Goal: Task Accomplishment & Management: Manage account settings

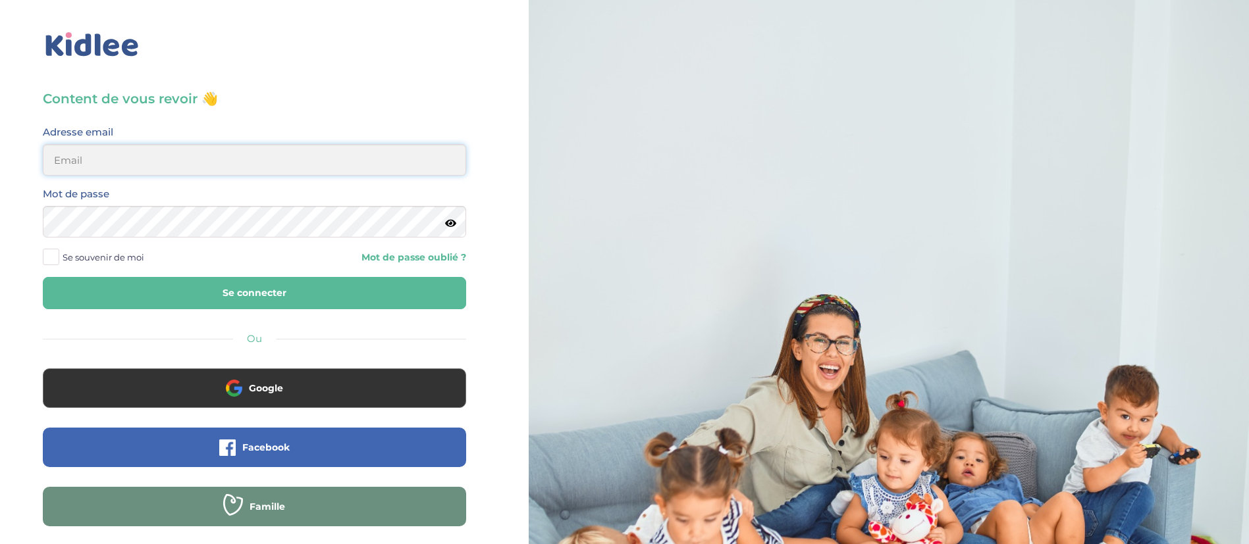
type input "dounya.khelassi@kidlee.fr"
click at [217, 288] on button "Se connecter" at bounding box center [254, 293] width 423 height 32
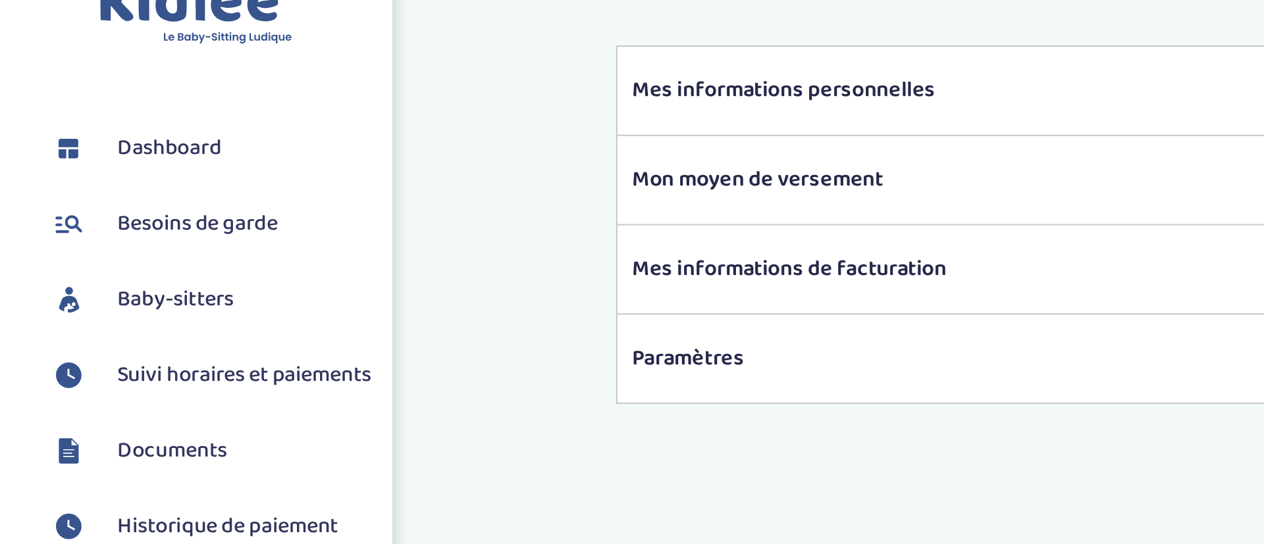
click at [123, 174] on link "Baby-sitters" at bounding box center [100, 175] width 155 height 20
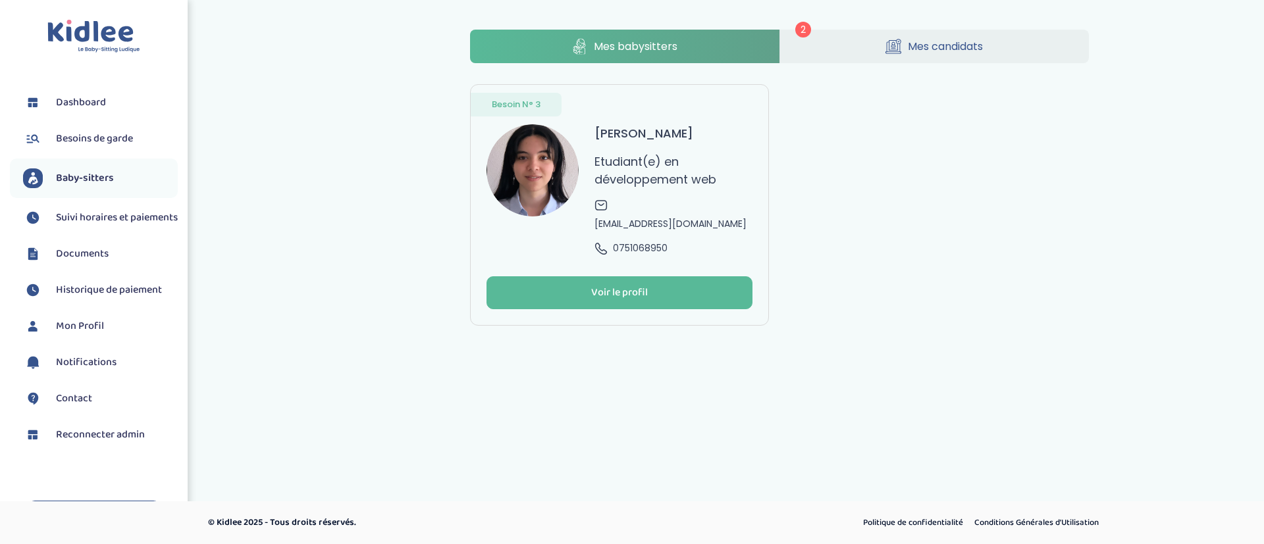
click at [830, 51] on link "Mes candidats" at bounding box center [934, 47] width 309 height 34
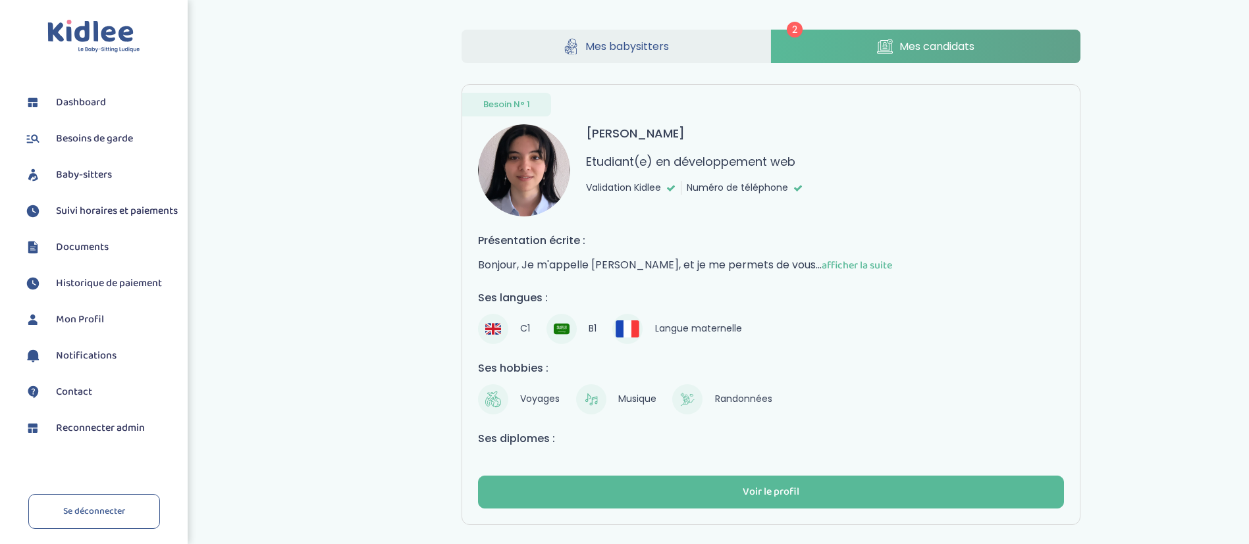
click at [660, 35] on link "Mes babysitters" at bounding box center [615, 47] width 309 height 34
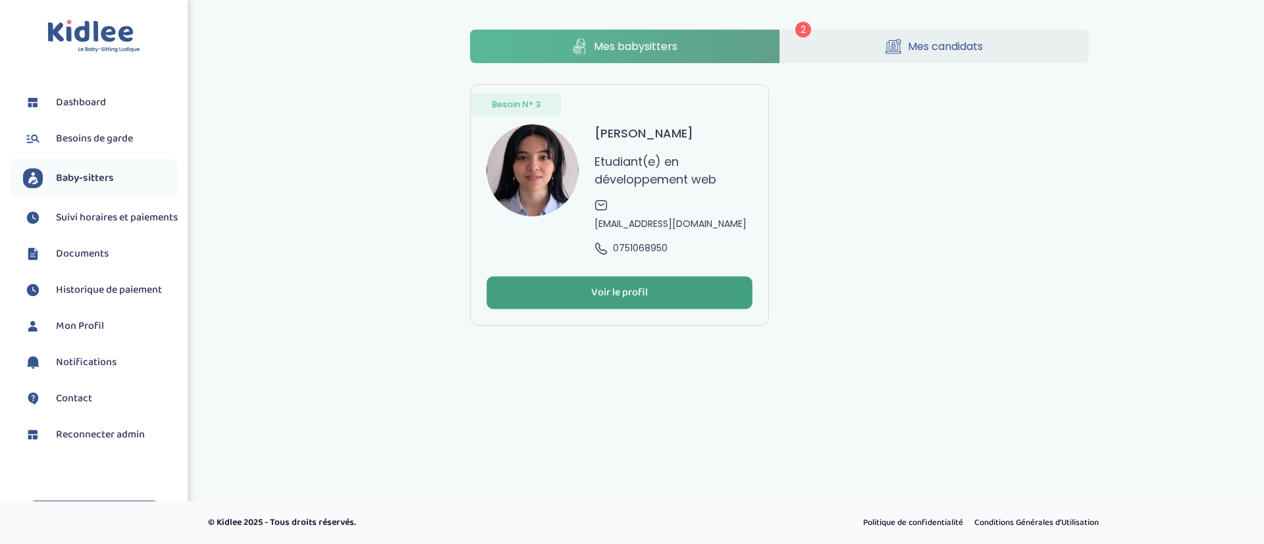
click at [606, 292] on div "Voir le profil" at bounding box center [619, 293] width 57 height 15
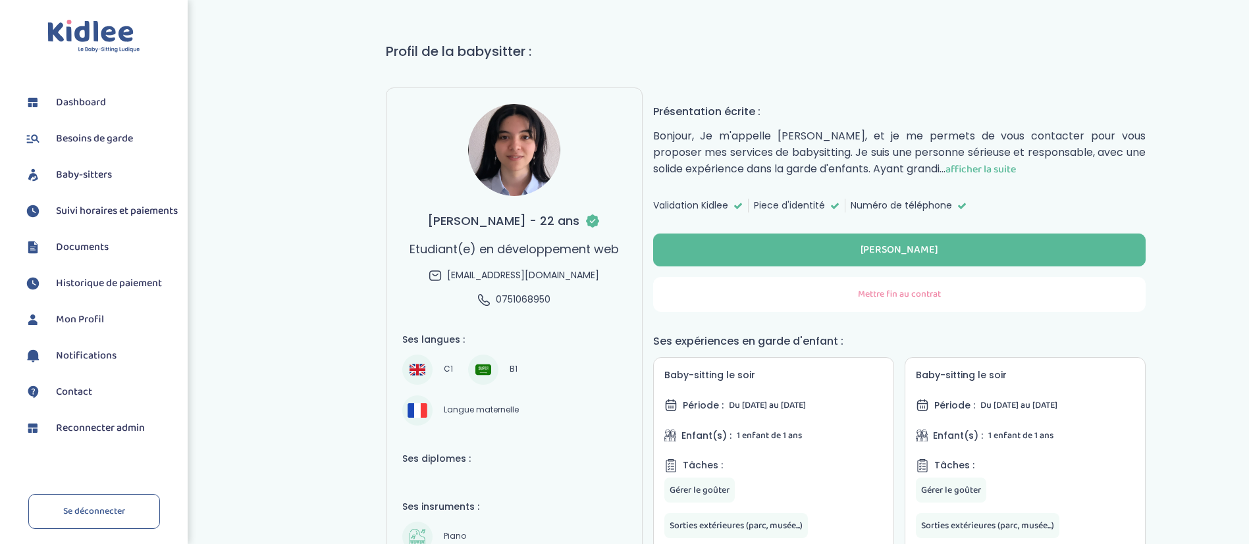
scroll to position [72, 0]
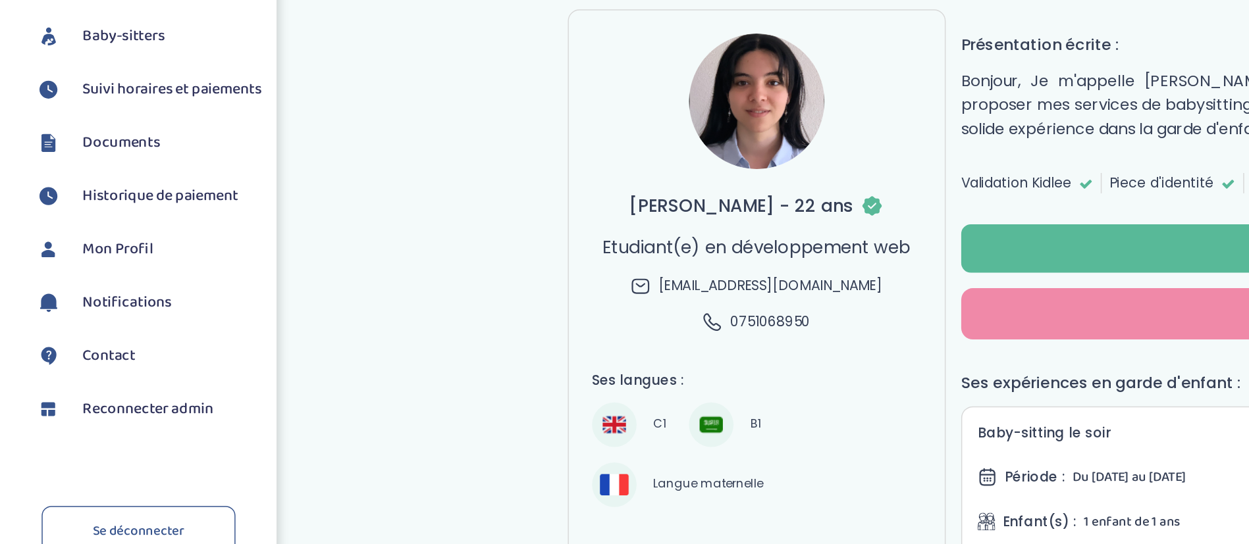
click at [107, 436] on span "Reconnecter admin" at bounding box center [100, 429] width 89 height 16
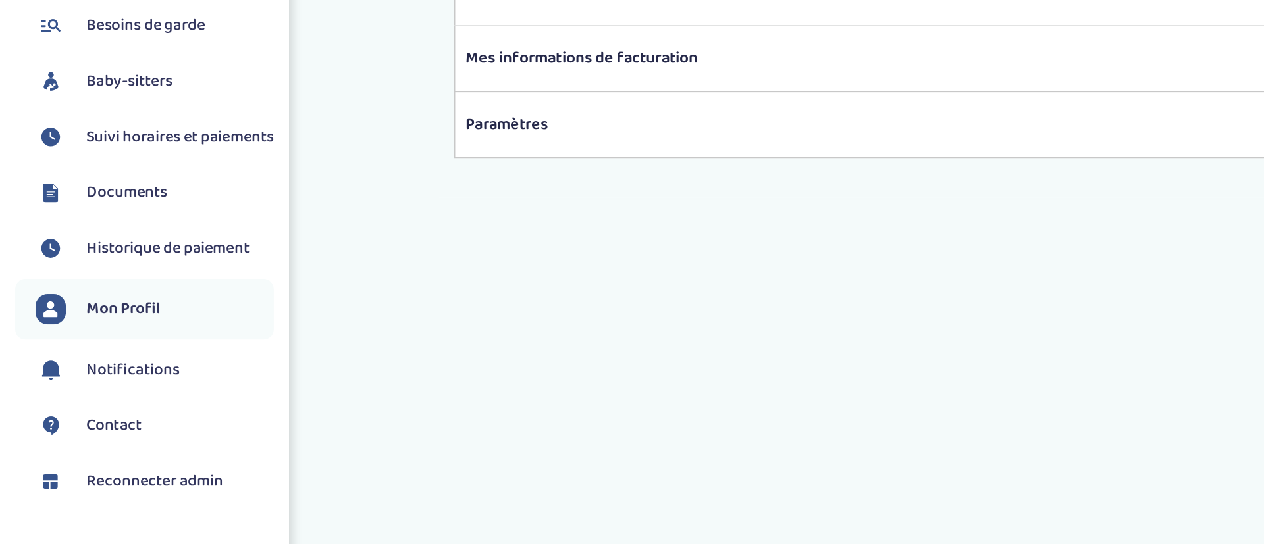
click at [86, 177] on span "Baby-sitters" at bounding box center [84, 175] width 56 height 16
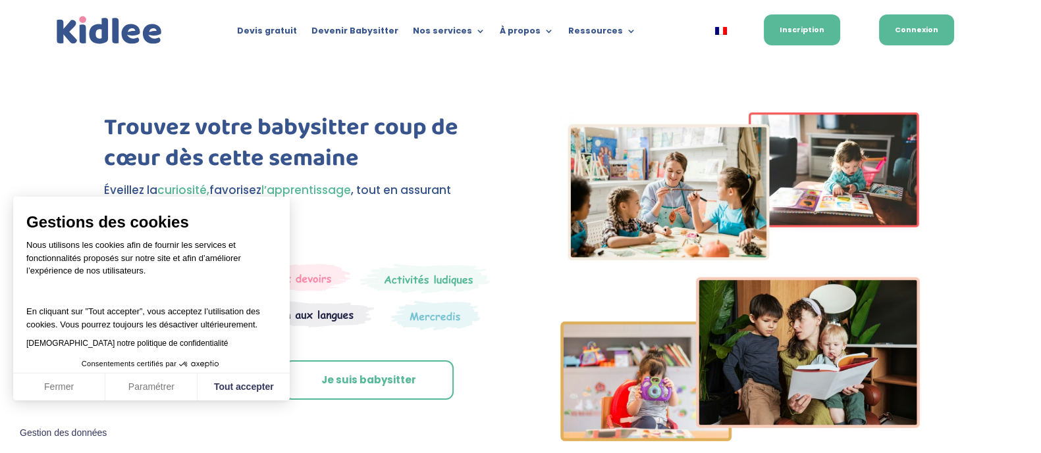
click at [898, 34] on link "Connexion" at bounding box center [916, 29] width 75 height 31
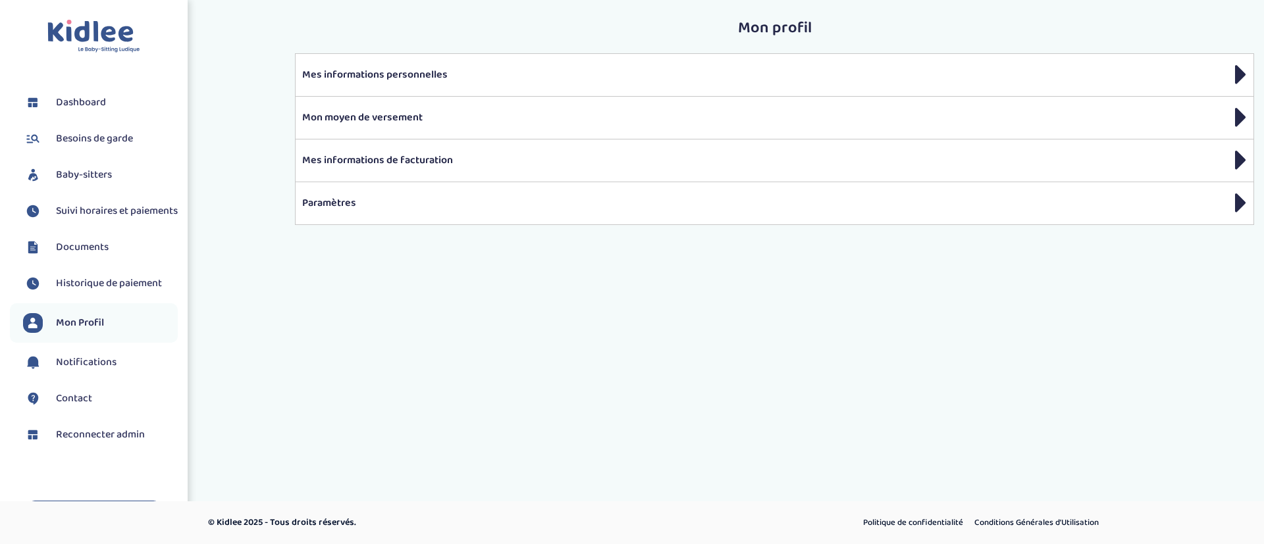
click at [92, 178] on span "Baby-sitters" at bounding box center [84, 175] width 56 height 16
click at [79, 174] on span "Baby-sitters" at bounding box center [84, 175] width 56 height 16
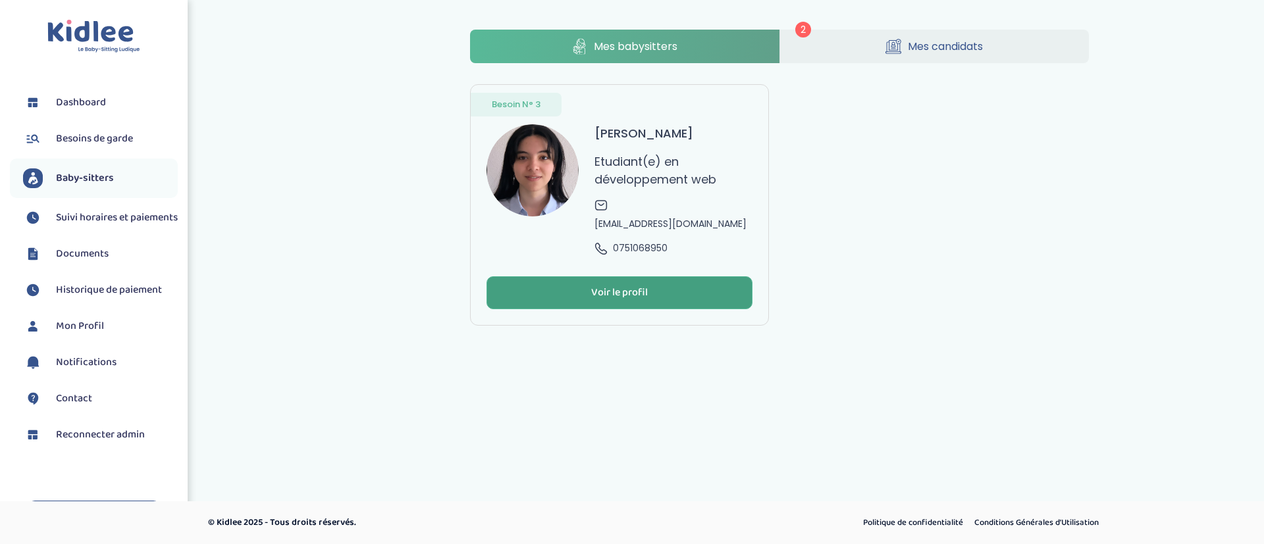
click at [523, 299] on button "Voir le profil" at bounding box center [619, 292] width 266 height 33
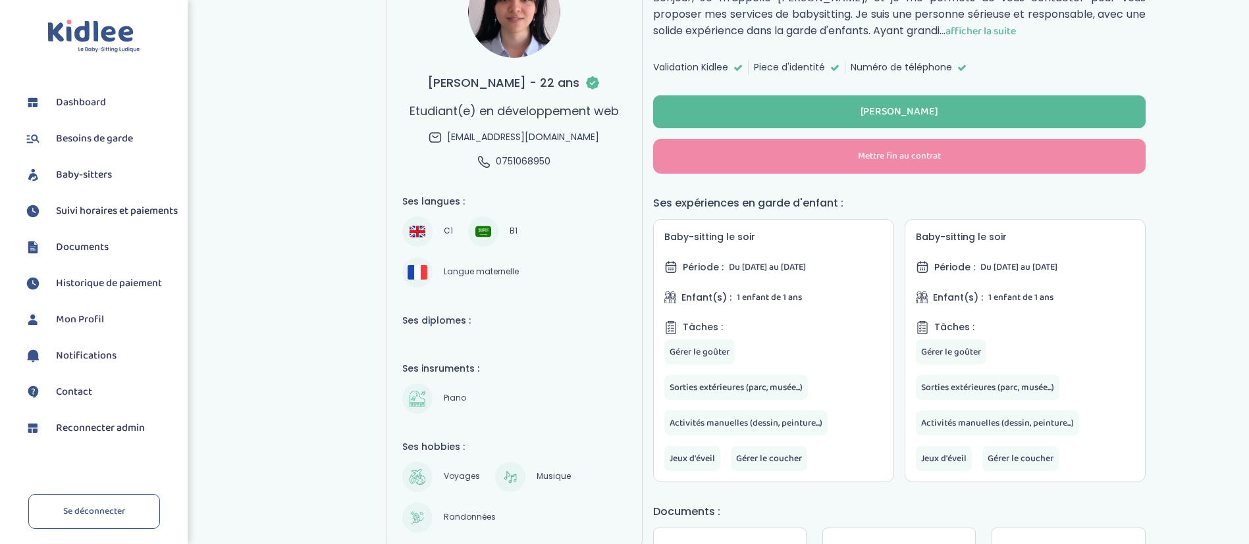
scroll to position [209, 0]
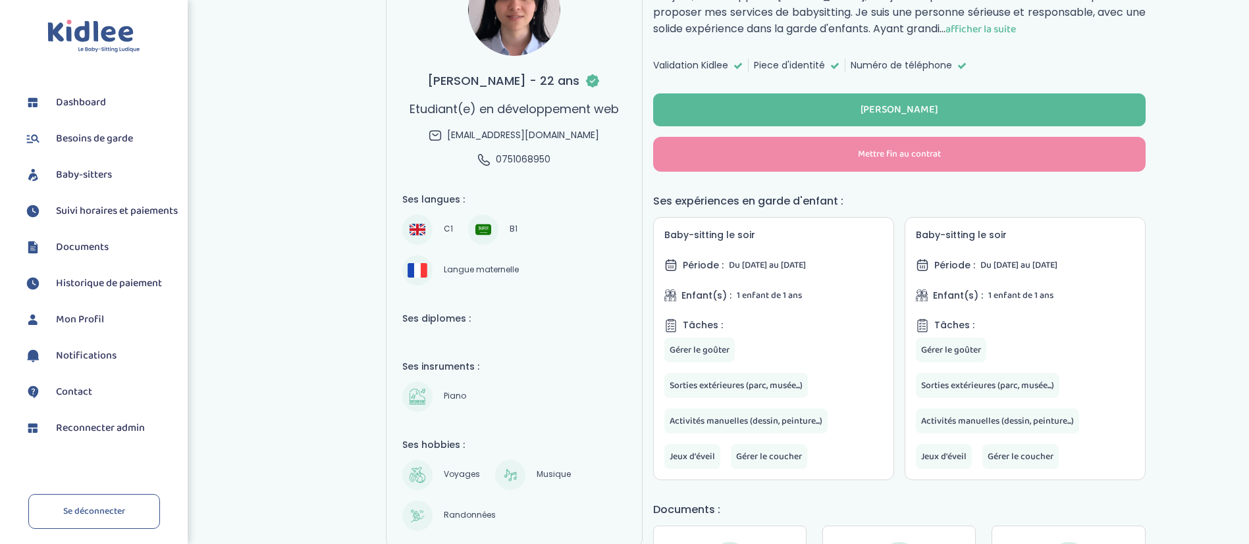
click at [111, 169] on span "Baby-sitters" at bounding box center [84, 175] width 56 height 16
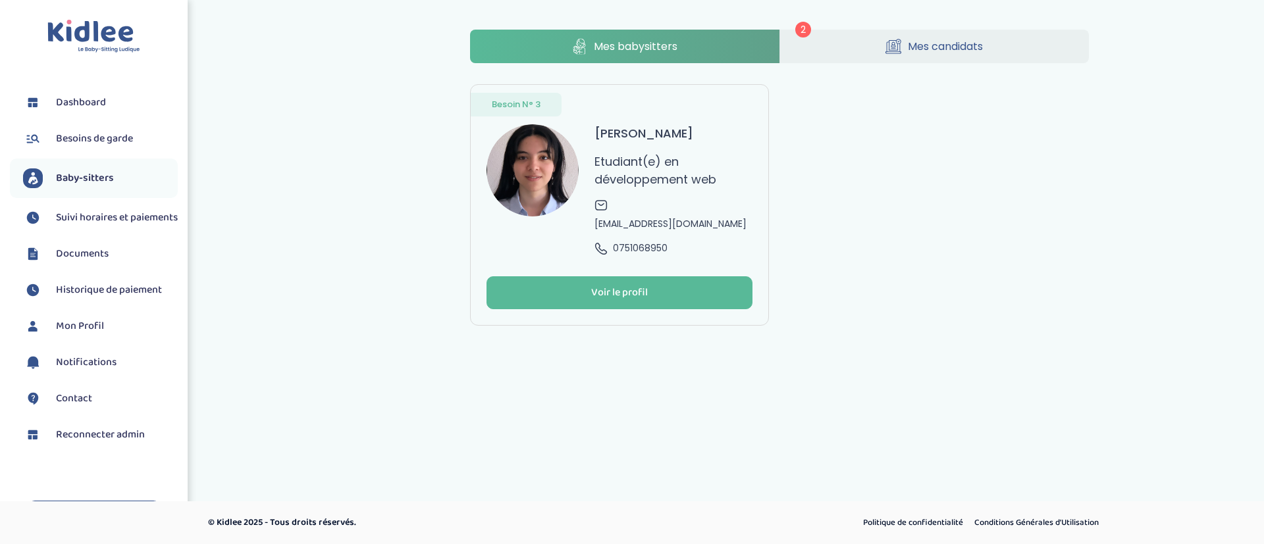
click at [831, 47] on link "Mes candidats" at bounding box center [934, 47] width 309 height 34
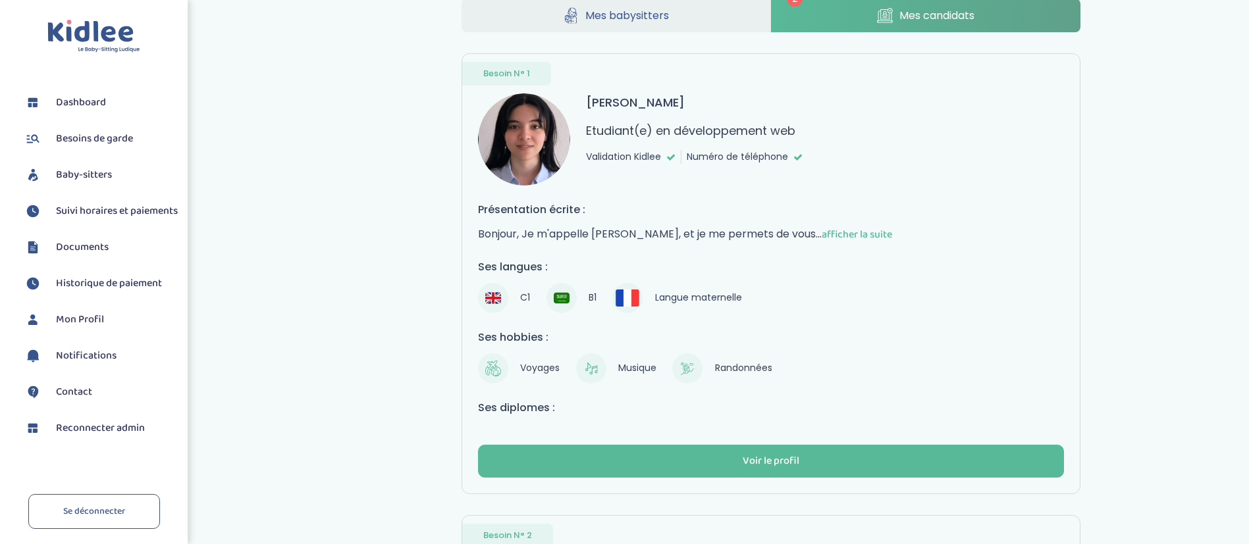
scroll to position [34, 0]
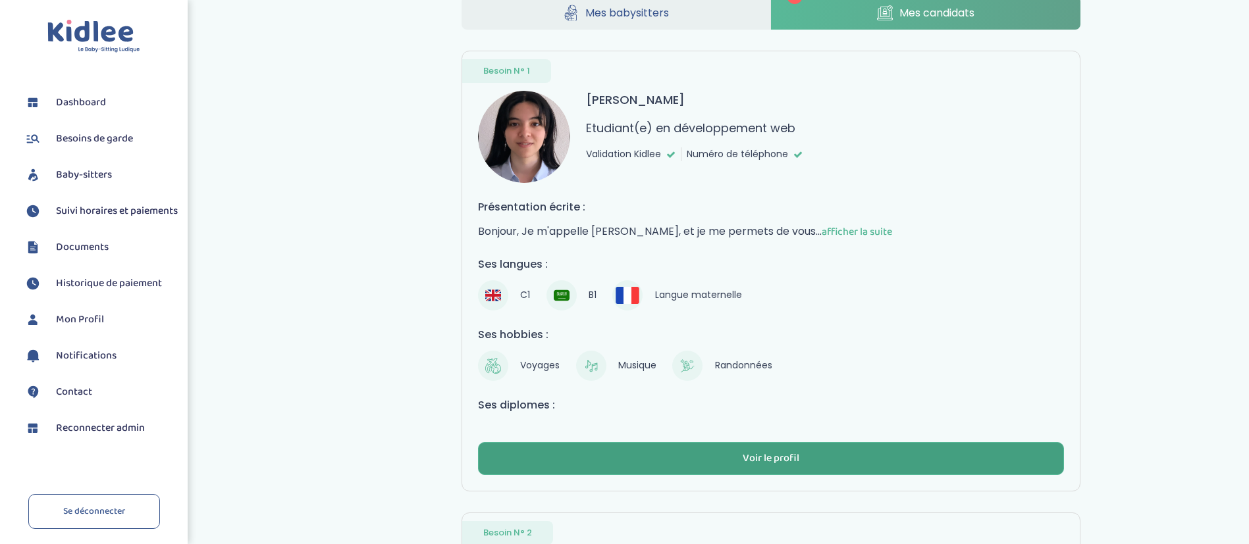
click at [825, 456] on button "Voir le profil" at bounding box center [771, 458] width 586 height 33
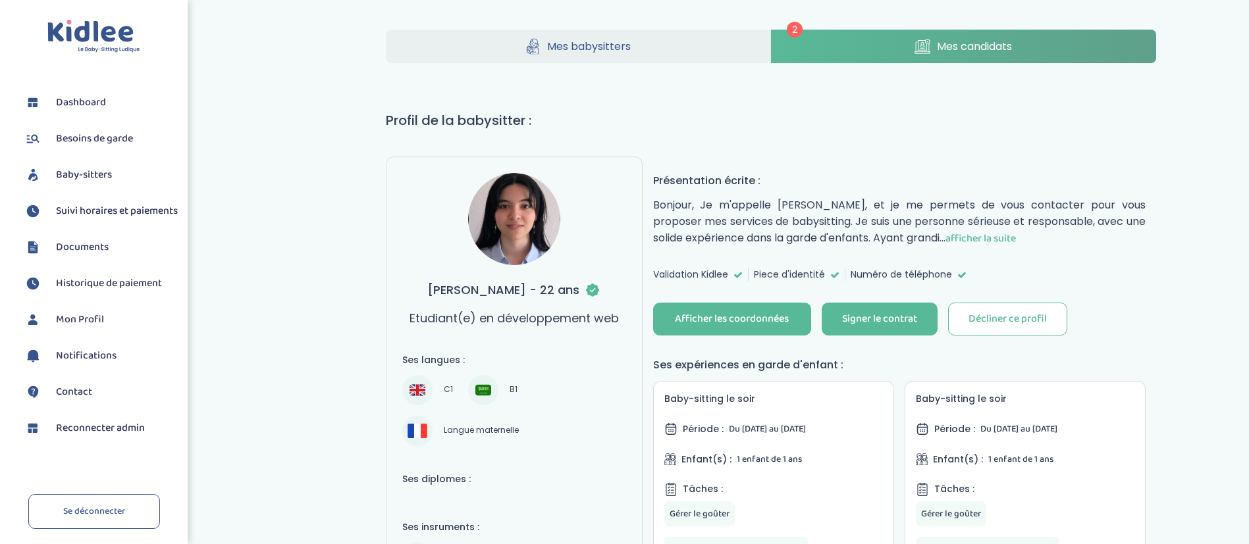
click at [120, 436] on span "Reconnecter admin" at bounding box center [100, 429] width 89 height 16
